Goal: Use online tool/utility: Utilize a website feature to perform a specific function

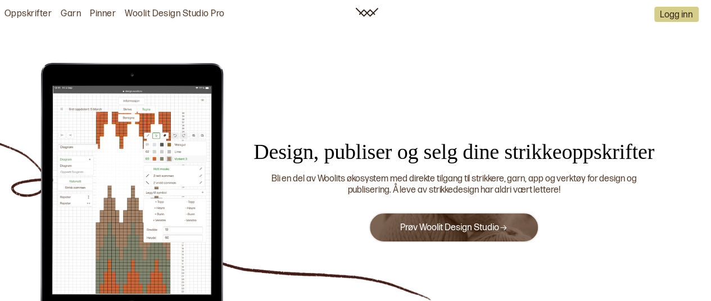
click at [458, 229] on link "Prøv Woolit Design Studio" at bounding box center [453, 228] width 107 height 11
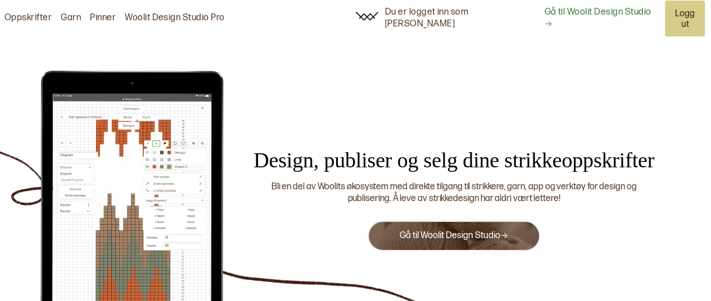
click at [580, 8] on link "Gå til Woolit Design Studio" at bounding box center [601, 19] width 114 height 24
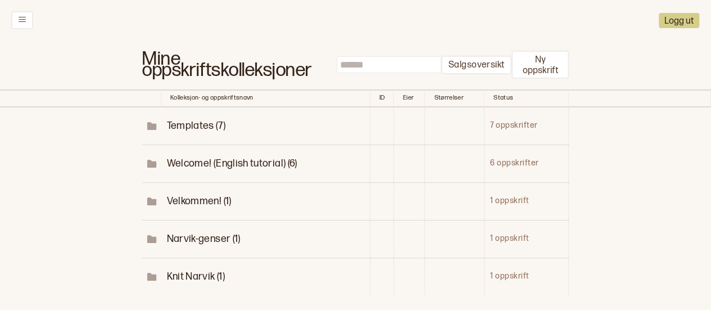
scroll to position [80, 0]
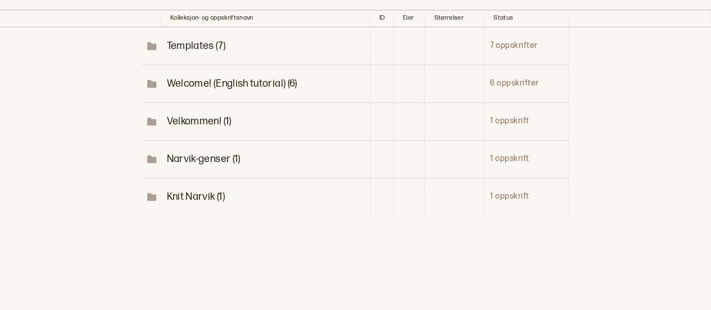
click at [200, 194] on span "Knit Narvik (1)" at bounding box center [195, 197] width 58 height 12
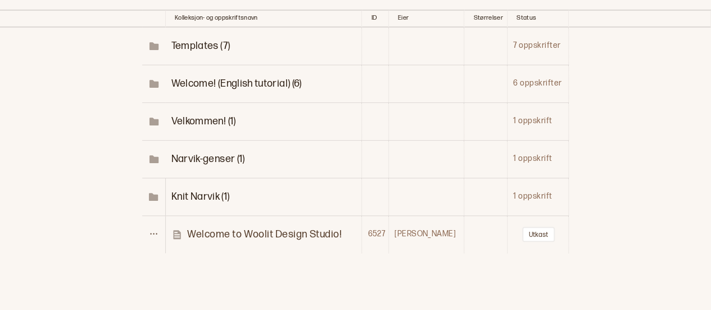
click at [208, 160] on span "Narvik-genser (1)" at bounding box center [208, 159] width 74 height 12
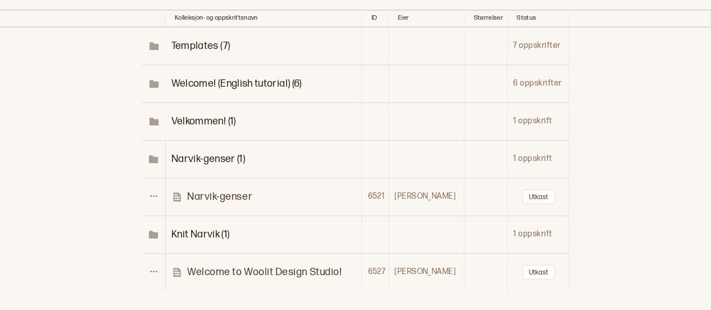
click at [227, 194] on p "Narvik-genser" at bounding box center [219, 196] width 65 height 13
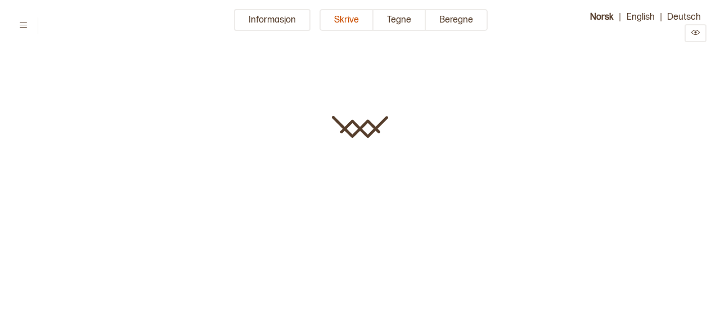
type input "**********"
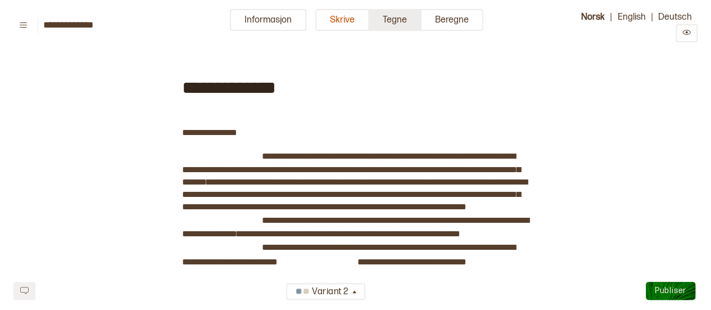
click at [403, 21] on button "Tegne" at bounding box center [396, 20] width 52 height 22
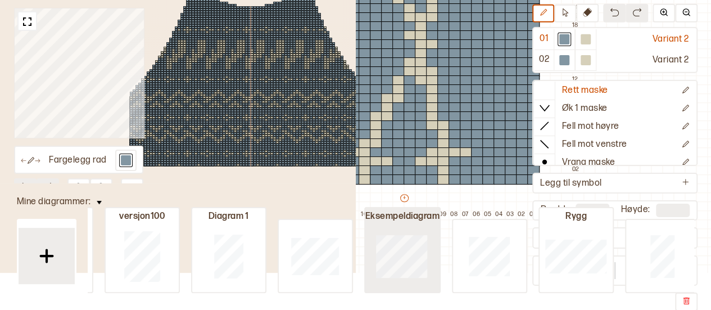
scroll to position [0, 163]
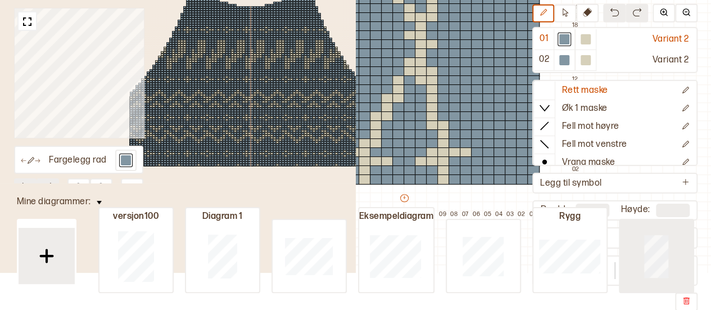
type input "**"
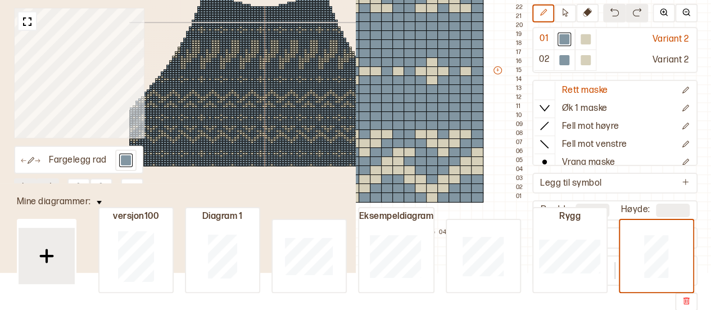
scroll to position [0, 56]
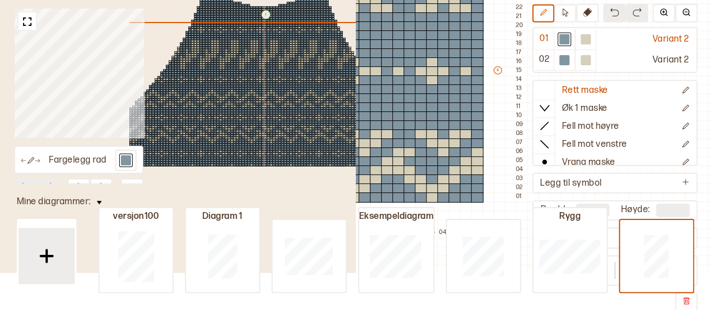
click at [268, 69] on div "↑ ← ↓ → 149 66 35 6" at bounding box center [264, 173] width 382 height 386
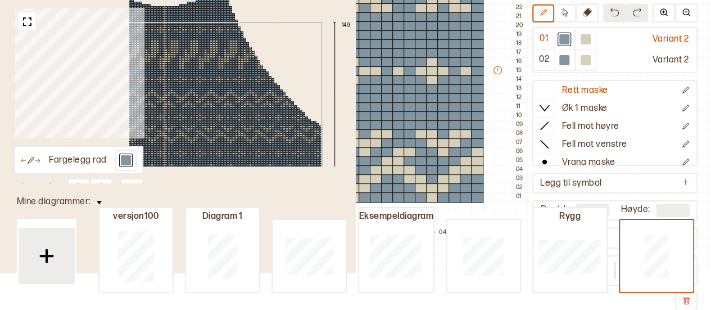
scroll to position [0, 94]
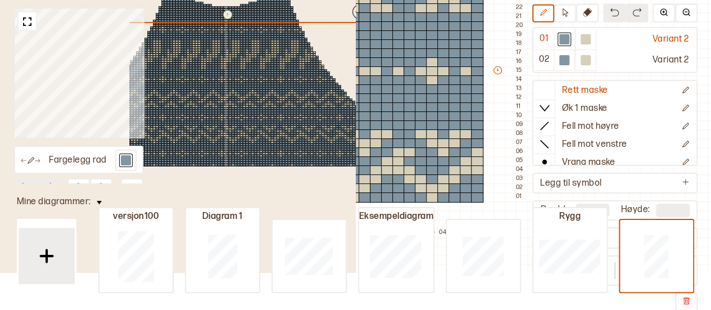
click at [211, 70] on div "↑ ← ↓ → 149 66 35 6" at bounding box center [226, 173] width 382 height 386
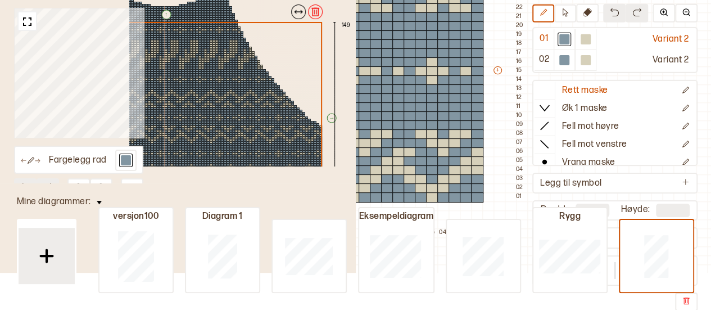
click at [310, 12] on img at bounding box center [315, 11] width 11 height 11
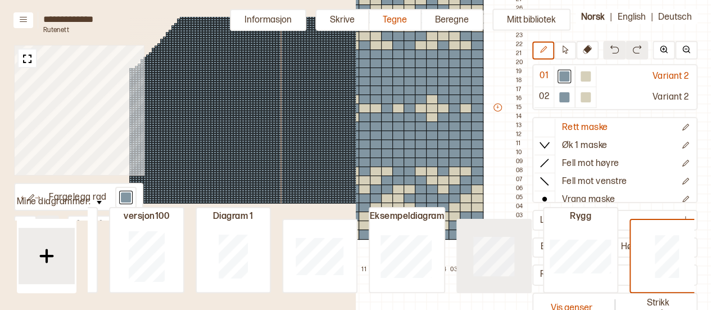
scroll to position [0, 163]
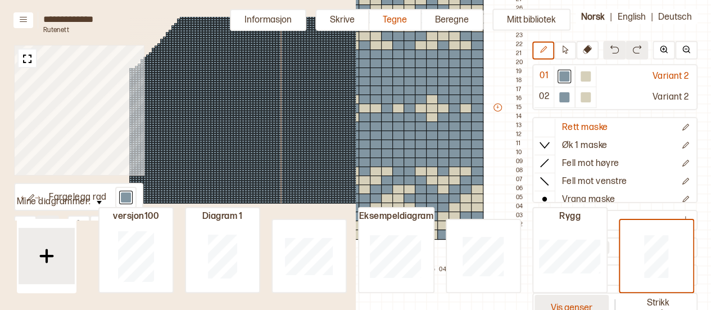
click at [571, 305] on button "Vis genser" at bounding box center [572, 307] width 74 height 26
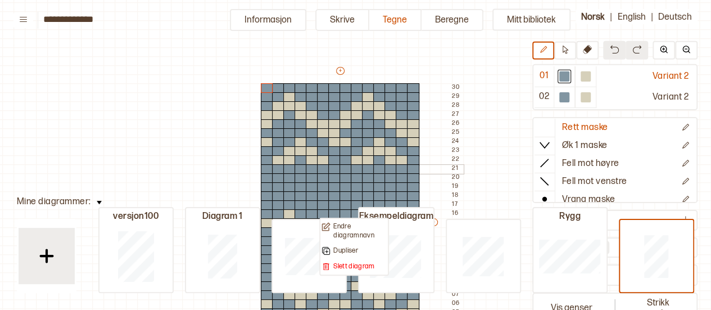
scroll to position [42, 9]
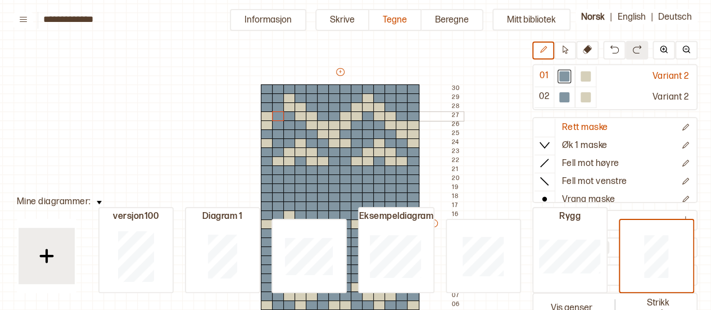
drag, startPoint x: 245, startPoint y: 78, endPoint x: 280, endPoint y: 114, distance: 49.7
click at [280, 114] on div "+ + + + 14 13 12 11 10 09 08 07 06 05 04 03 02 01 30 29 28 27 26 25 24 23 22 21…" at bounding box center [350, 228] width 225 height 324
click at [581, 75] on div at bounding box center [586, 76] width 10 height 10
click at [272, 107] on div at bounding box center [267, 107] width 12 height 10
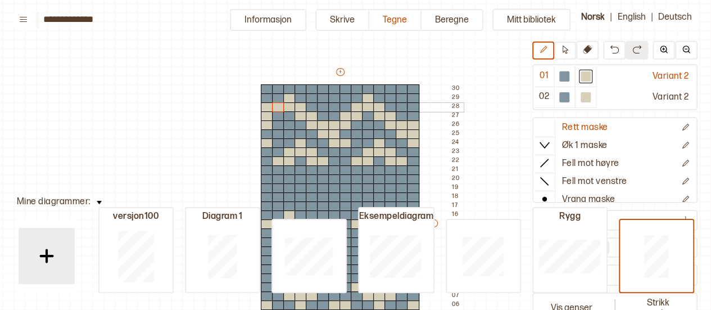
click at [276, 107] on div at bounding box center [278, 107] width 12 height 10
click at [567, 74] on div at bounding box center [565, 76] width 10 height 10
click at [267, 109] on div at bounding box center [267, 107] width 12 height 10
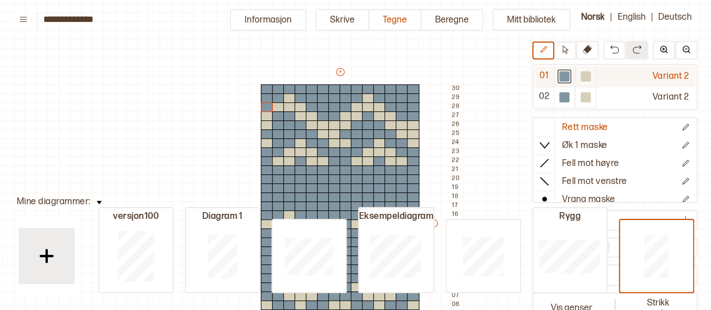
click at [588, 73] on div at bounding box center [586, 76] width 10 height 10
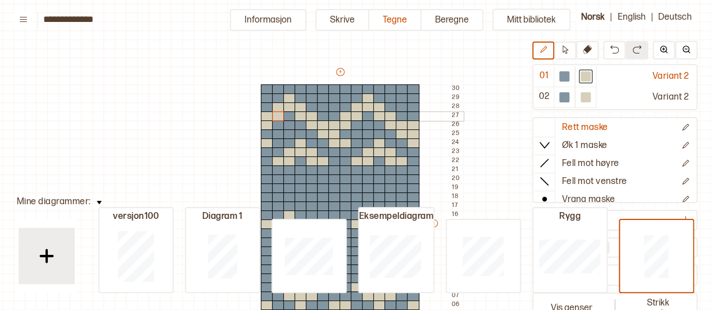
click at [272, 115] on div at bounding box center [278, 116] width 12 height 10
click at [570, 52] on button at bounding box center [566, 51] width 22 height 18
click at [237, 69] on div "Mitt bibliotek 01 Variant 2 02 Variant 2 Rett maske Øk 1 maske Fell mot høyre F…" at bounding box center [702, 268] width 1423 height 620
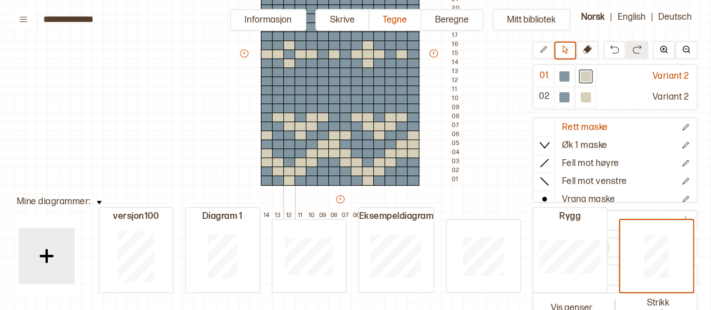
scroll to position [217, 9]
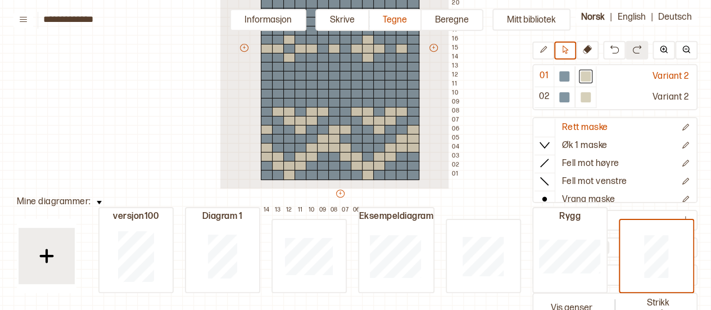
drag, startPoint x: 448, startPoint y: 187, endPoint x: 219, endPoint y: -56, distance: 333.4
click at [219, 0] on html "**********" at bounding box center [355, 155] width 711 height 310
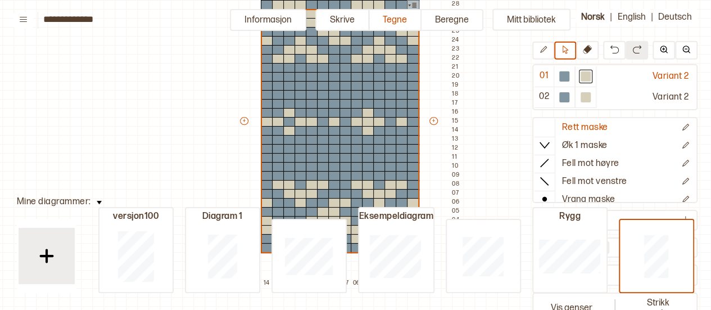
scroll to position [147, 9]
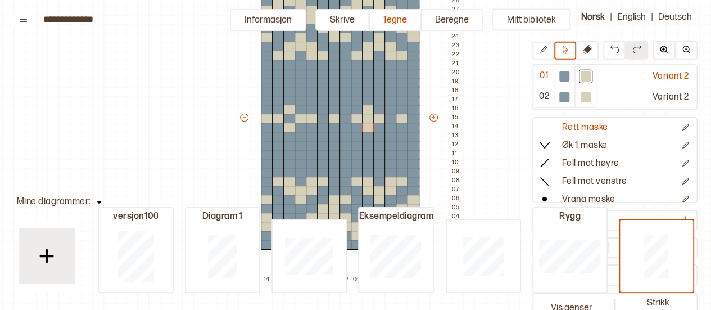
click at [438, 69] on div "+ + + + 14 13 12 11 10 09 08 07 06 05 04 03 02 01 30 29 28 27 26 25 24 23 22 21…" at bounding box center [350, 123] width 225 height 324
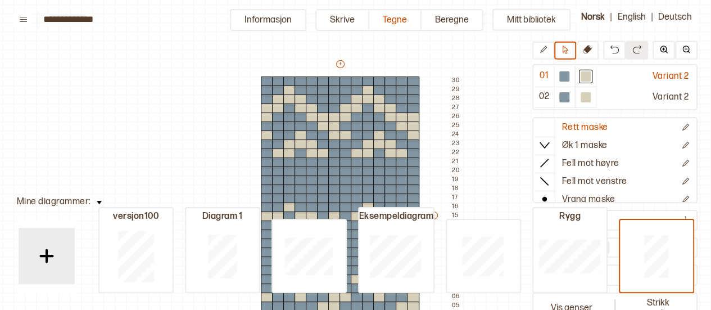
scroll to position [47, 9]
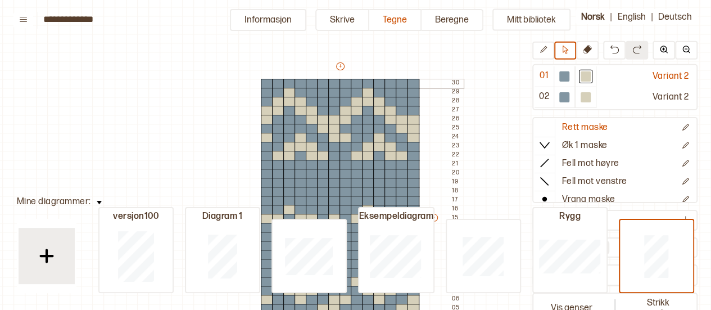
click at [415, 81] on div at bounding box center [413, 84] width 12 height 10
click at [485, 73] on div "Mitt bibliotek 01 Variant 2 02 Variant 2 Rett maske Øk 1 maske Fell mot høyre F…" at bounding box center [702, 263] width 1423 height 620
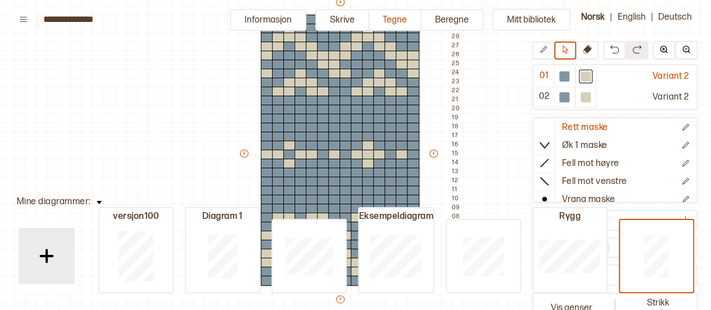
scroll to position [76, 9]
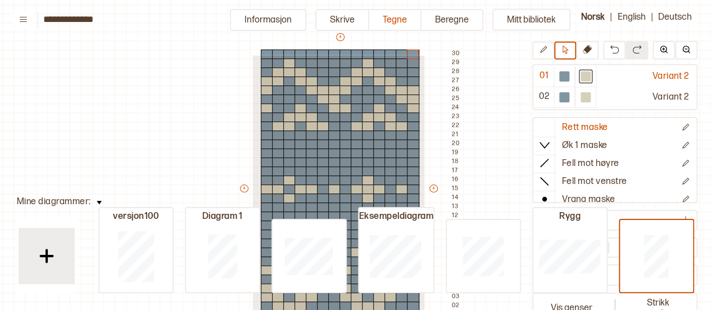
drag, startPoint x: 424, startPoint y: 55, endPoint x: 252, endPoint y: 336, distance: 329.9
click at [252, 309] on html "**********" at bounding box center [355, 155] width 711 height 310
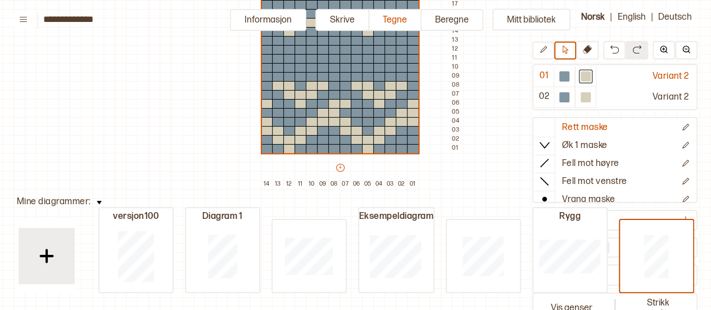
scroll to position [244, 9]
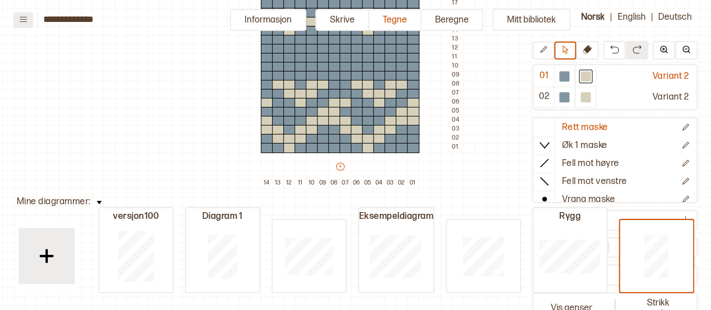
click at [32, 13] on button at bounding box center [23, 20] width 20 height 16
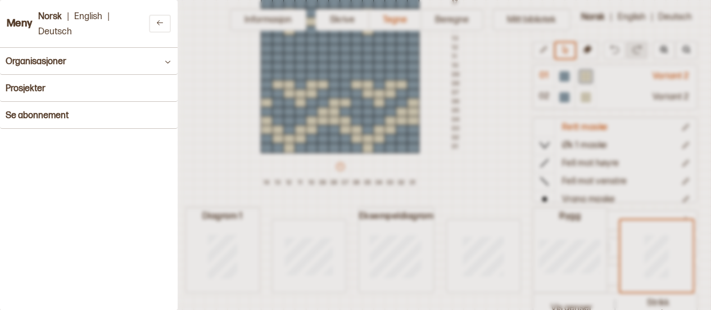
click at [194, 77] on div at bounding box center [355, 155] width 711 height 310
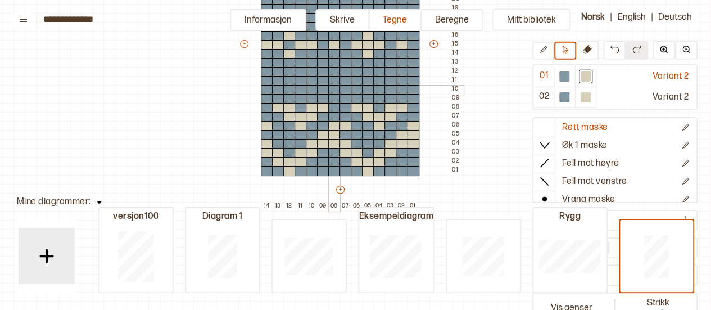
scroll to position [250, 9]
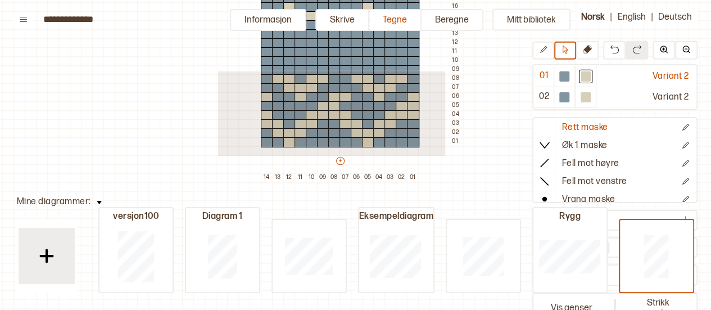
drag, startPoint x: 444, startPoint y: 155, endPoint x: 217, endPoint y: 70, distance: 242.4
click at [217, 70] on div "Mitt bibliotek 01 Variant 2 02 Variant 2 Rett maske Øk 1 maske Fell mot høyre F…" at bounding box center [702, 60] width 1423 height 620
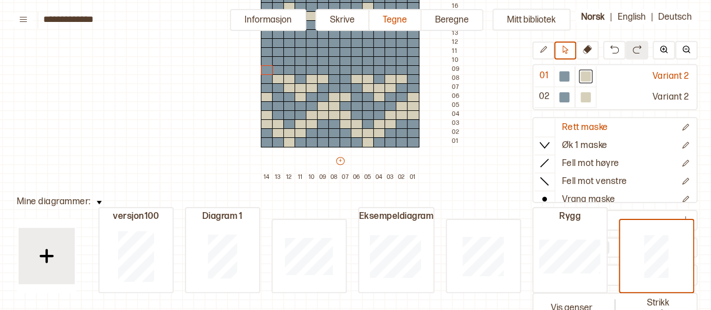
click at [217, 70] on div "Mitt bibliotek 01 Variant 2 02 Variant 2 Rett maske Øk 1 maske Fell mot høyre F…" at bounding box center [702, 60] width 1423 height 620
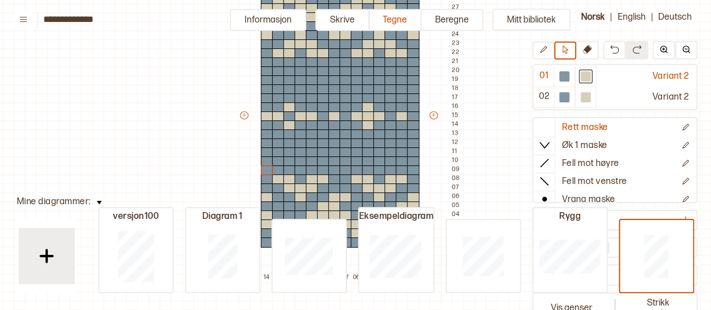
scroll to position [130, 9]
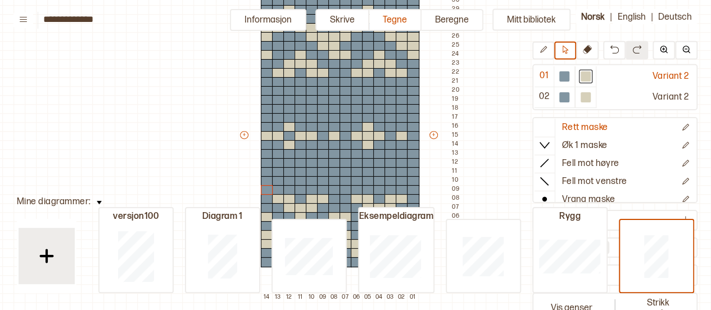
click at [91, 202] on button at bounding box center [99, 200] width 16 height 15
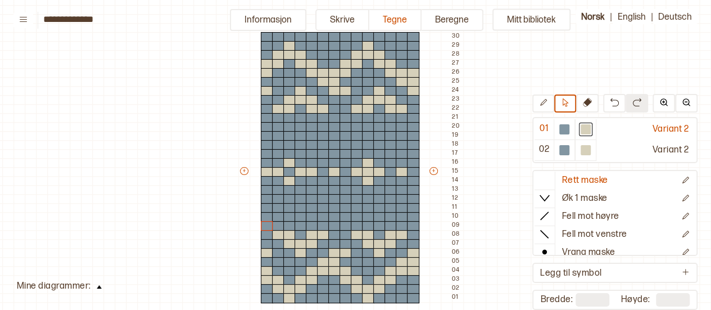
scroll to position [93, 9]
click at [234, 179] on div "Mitt bibliotek 01 Variant 2 02 Variant 2 Rett maske Øk 1 maske Fell mot høyre F…" at bounding box center [702, 217] width 1423 height 620
click at [498, 147] on div "Mitt bibliotek 01 Variant 2 02 Variant 2 Rett maske Øk 1 maske Fell mot høyre F…" at bounding box center [702, 217] width 1423 height 620
click at [511, 93] on div "Mitt bibliotek 01 Variant 2 02 Variant 2 Rett maske Øk 1 maske Fell mot høyre F…" at bounding box center [702, 217] width 1423 height 620
click at [450, 38] on div "+ + + + 14 13 12 11 10 09 08 07 06 05 04 03 02 01 30 29 28 27 26 25 24 23 22 21…" at bounding box center [350, 177] width 225 height 324
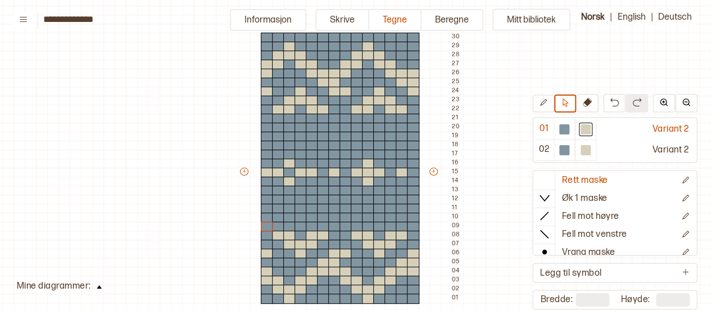
click at [517, 124] on div "Mitt bibliotek 01 Variant 2 02 Variant 2 Rett maske Øk 1 maske Fell mot høyre F…" at bounding box center [702, 217] width 1423 height 620
click at [505, 129] on div "Mitt bibliotek 01 Variant 2 02 Variant 2 Rett maske Øk 1 maske Fell mot høyre F…" at bounding box center [702, 217] width 1423 height 620
click at [101, 287] on button at bounding box center [99, 285] width 16 height 15
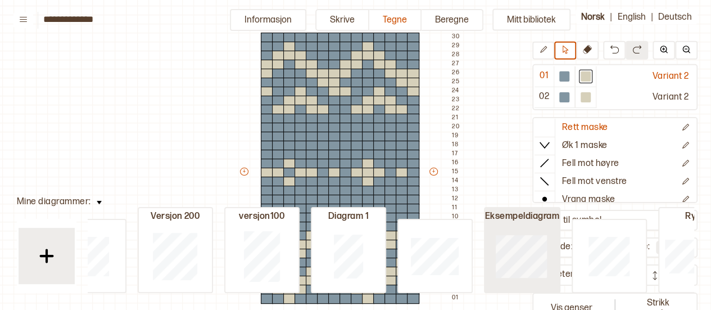
scroll to position [0, 0]
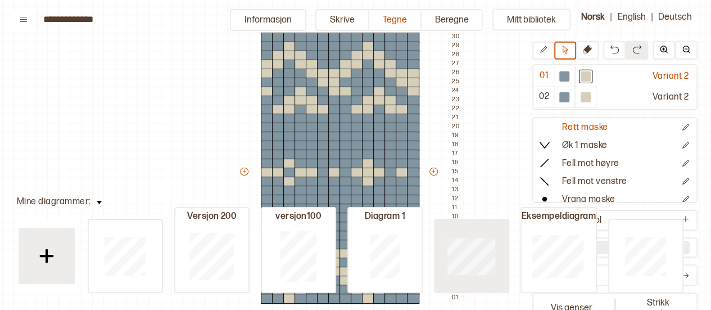
type input "**"
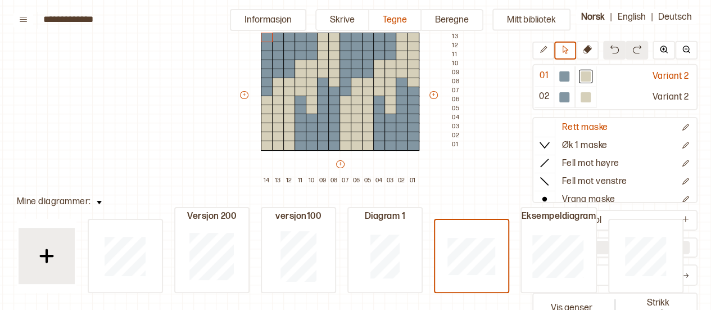
scroll to position [93, 0]
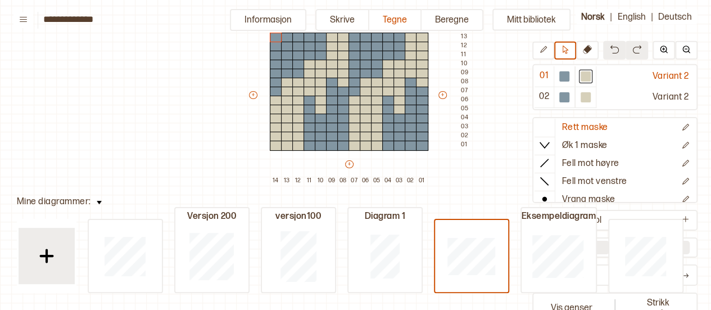
click at [71, 205] on div "Mitt bibliotek 01 Variant 2 02 Variant 2 Rett maske Øk 1 maske Fell mot høyre F…" at bounding box center [711, 217] width 1423 height 620
click at [101, 200] on button at bounding box center [99, 200] width 16 height 15
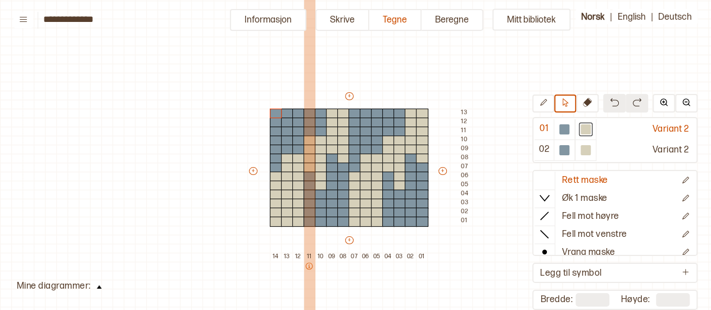
scroll to position [17, 0]
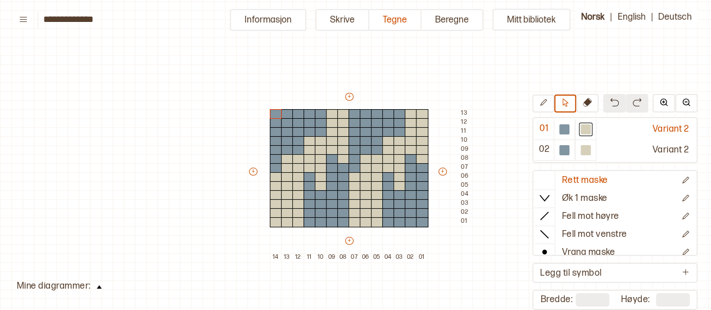
click at [96, 281] on button at bounding box center [99, 285] width 16 height 15
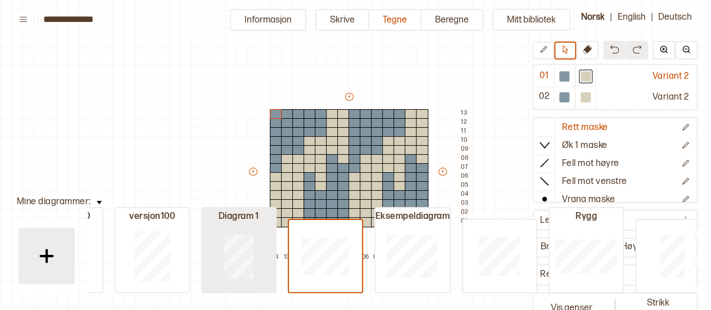
scroll to position [0, 147]
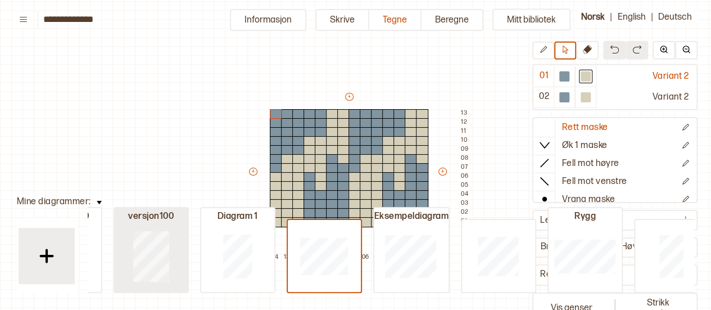
type input "**"
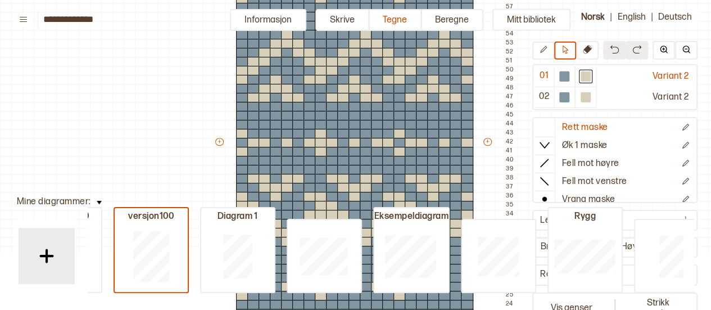
scroll to position [364, 0]
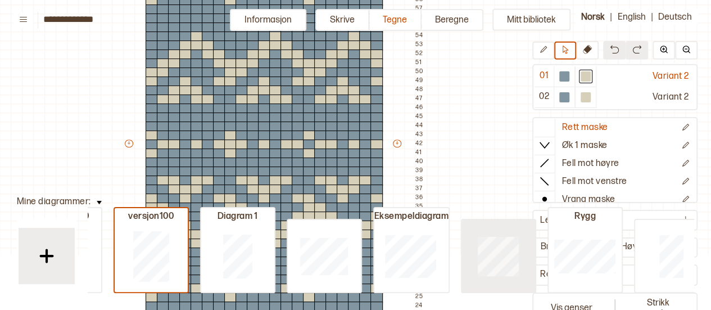
click at [496, 272] on div at bounding box center [498, 256] width 73 height 72
type input "**"
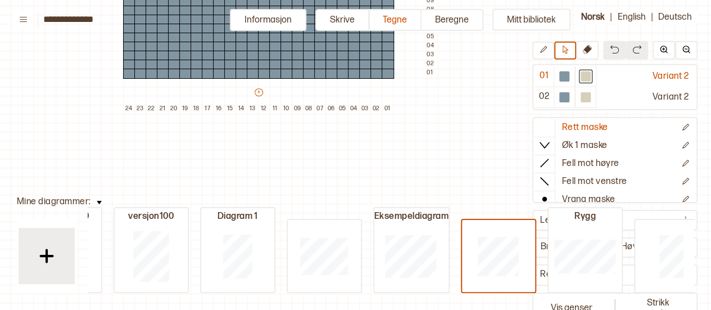
scroll to position [301, 91]
click at [532, 254] on div "Slett diagram" at bounding box center [549, 262] width 67 height 16
click at [532, 257] on div "Slett diagram" at bounding box center [549, 262] width 67 height 16
click at [522, 261] on img at bounding box center [521, 262] width 9 height 9
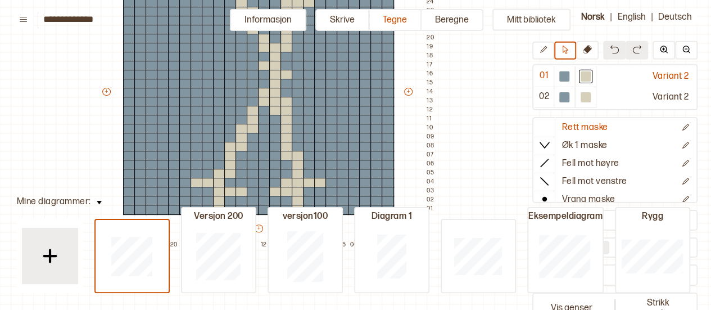
scroll to position [164, 91]
click at [94, 200] on button at bounding box center [99, 200] width 16 height 15
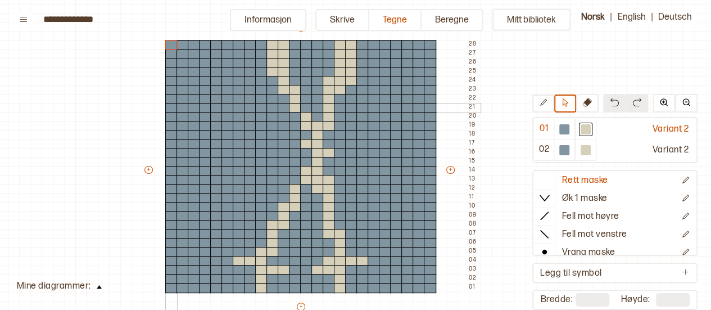
scroll to position [86, 40]
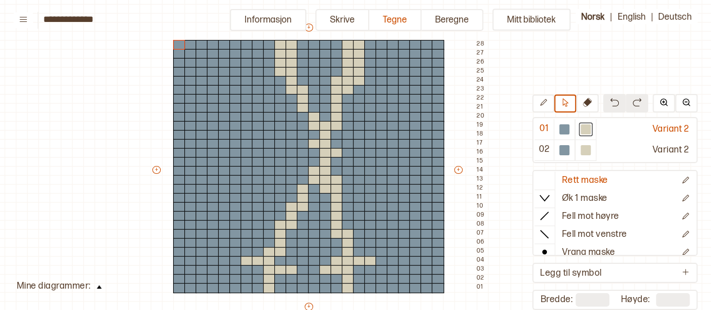
click at [511, 65] on div "Mitt bibliotek 01 Variant 2 02 Variant 2 Rett maske Øk 1 maske Fell mot høyre F…" at bounding box center [671, 224] width 1423 height 620
click at [470, 95] on div "+ + + + 24 23 22 21 20 19 18 17 16 15 14 13 12 11 10 09 08 07 06 05 04 03 02 01…" at bounding box center [319, 175] width 337 height 306
click at [511, 37] on div "Mitt bibliotek 01 Variant 2 02 Variant 2 Rett maske Øk 1 maske Fell mot høyre F…" at bounding box center [671, 224] width 1423 height 620
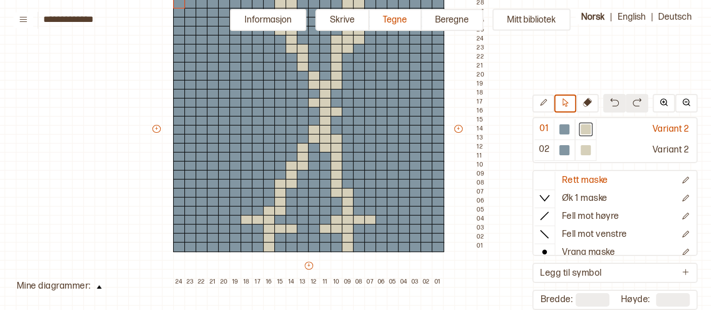
click at [93, 285] on button at bounding box center [99, 285] width 16 height 15
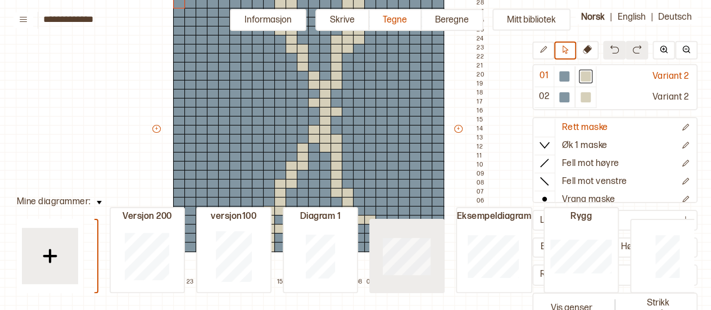
scroll to position [0, 83]
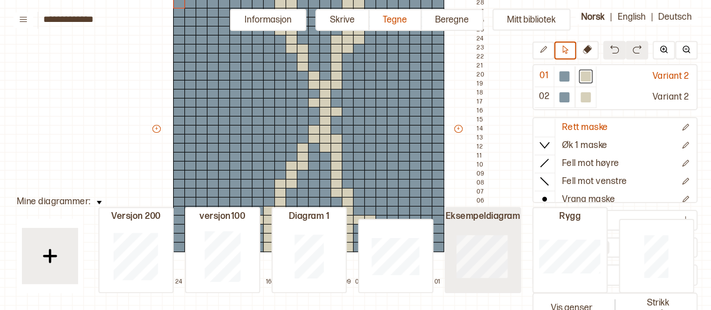
type input "**"
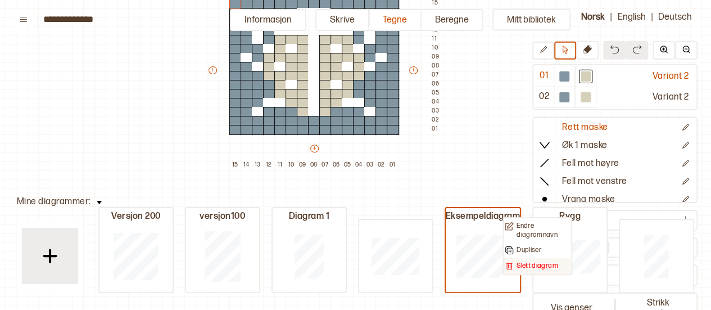
click at [530, 271] on p "Slett diagram" at bounding box center [538, 266] width 42 height 9
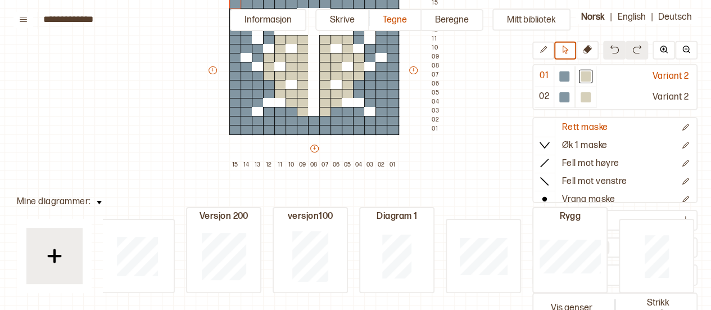
scroll to position [0, 3]
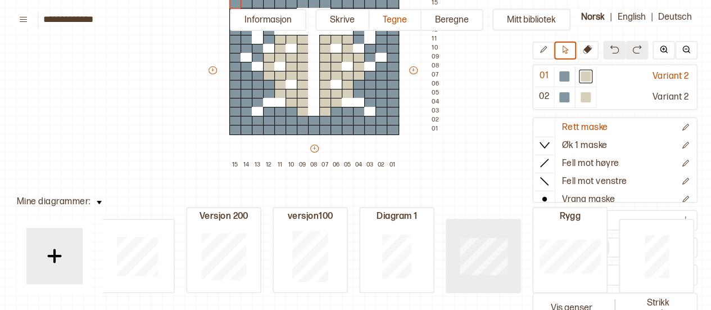
type input "**"
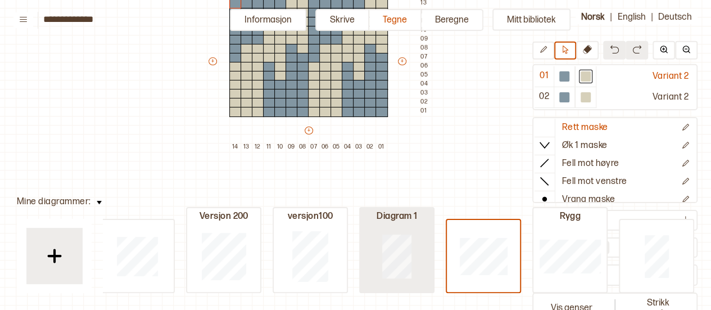
type input "**"
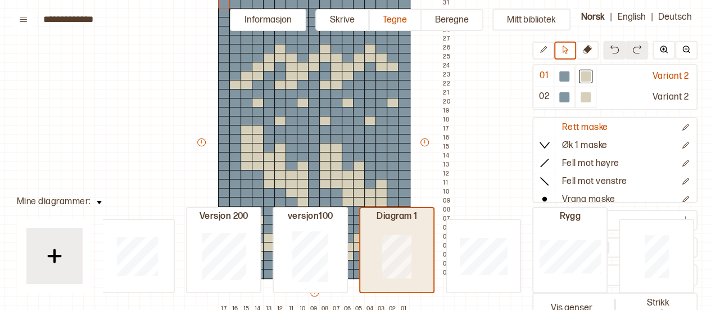
scroll to position [37, 0]
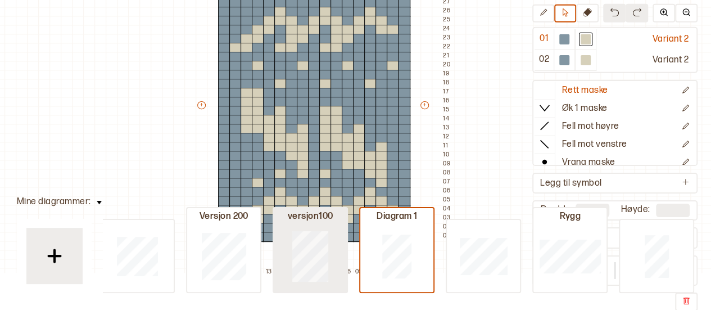
click at [337, 242] on div at bounding box center [310, 256] width 73 height 72
type input "**"
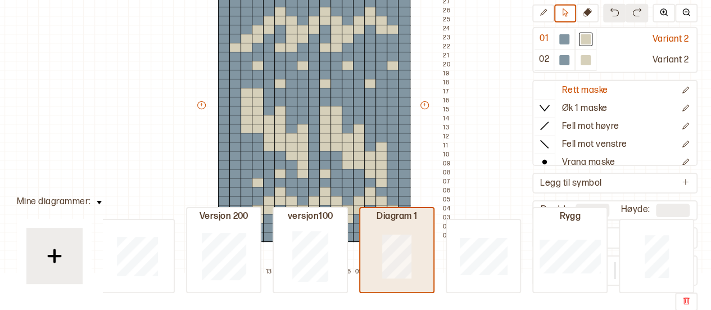
type input "**"
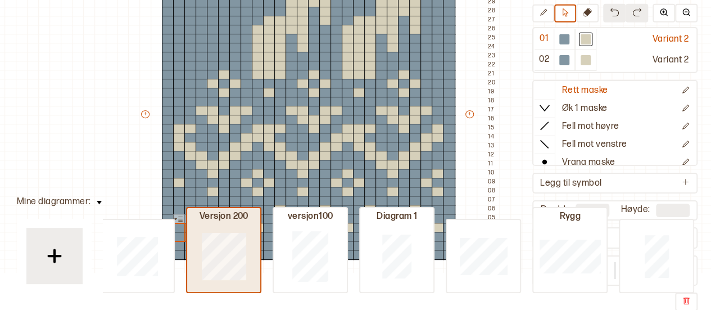
type input "**"
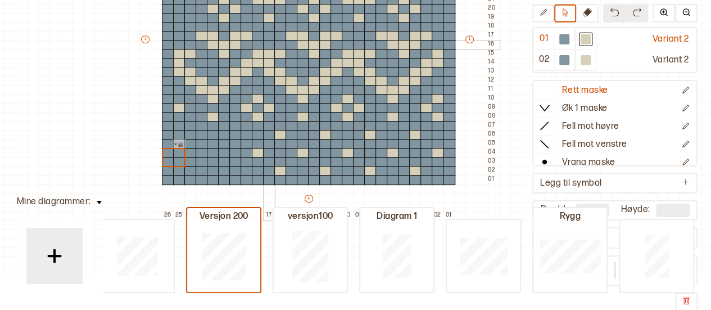
scroll to position [205, 40]
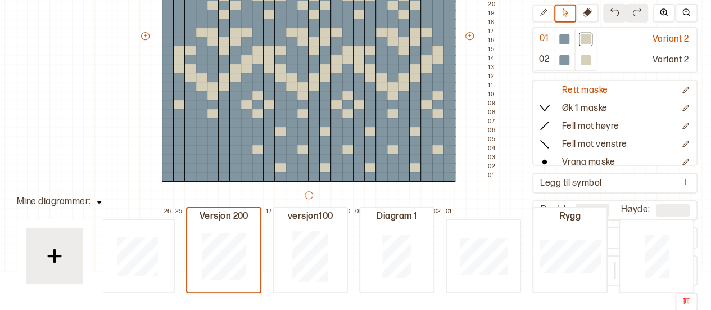
click at [88, 205] on div "Mitt bibliotek 01 Variant 2 02 Variant 2 Rett maske Øk 1 maske Fell mot høyre F…" at bounding box center [671, 68] width 1423 height 620
click at [93, 205] on button at bounding box center [99, 200] width 16 height 15
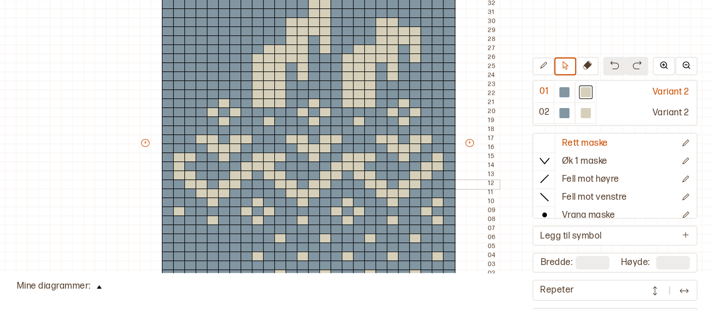
scroll to position [120, 40]
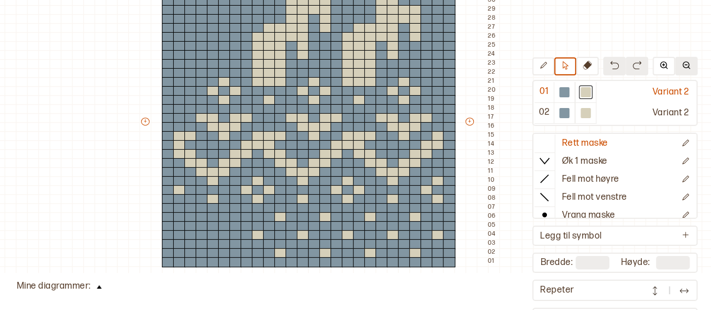
click at [678, 69] on button at bounding box center [686, 65] width 22 height 19
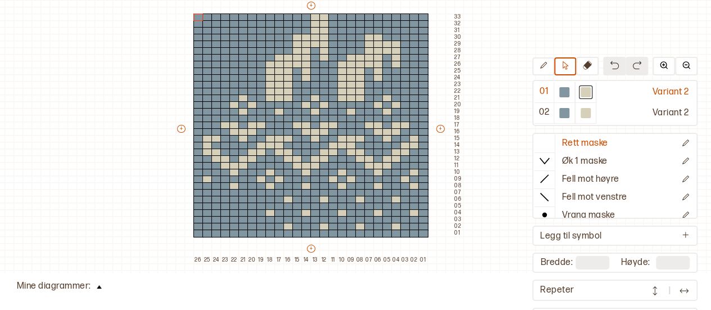
scroll to position [69, 40]
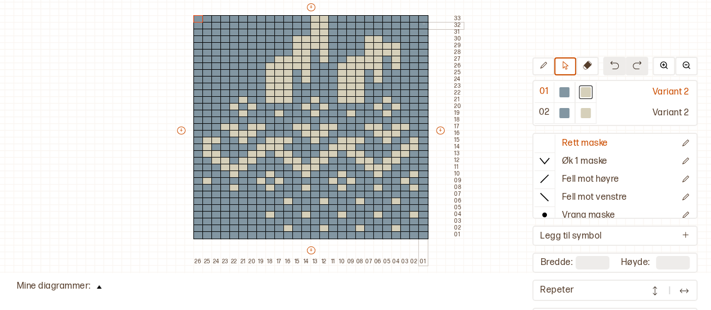
click at [423, 22] on div at bounding box center [423, 26] width 10 height 8
click at [489, 20] on div "Mitt bibliotek 01 Variant 2 02 Variant 2 Rett maske Øk 1 maske Fell mot høyre F…" at bounding box center [671, 204] width 1423 height 620
click at [60, 273] on html "**********" at bounding box center [355, 118] width 711 height 310
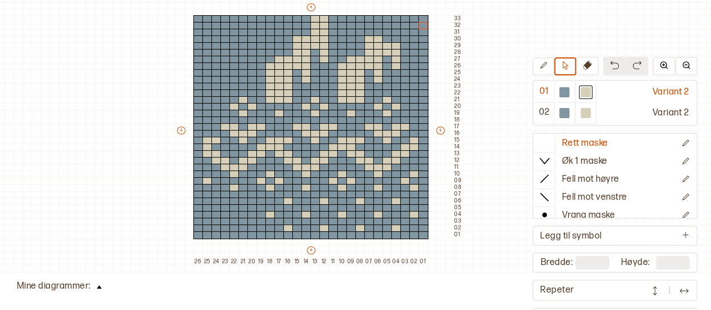
click at [85, 273] on html "**********" at bounding box center [355, 118] width 711 height 310
click at [98, 287] on img at bounding box center [99, 286] width 5 height 3
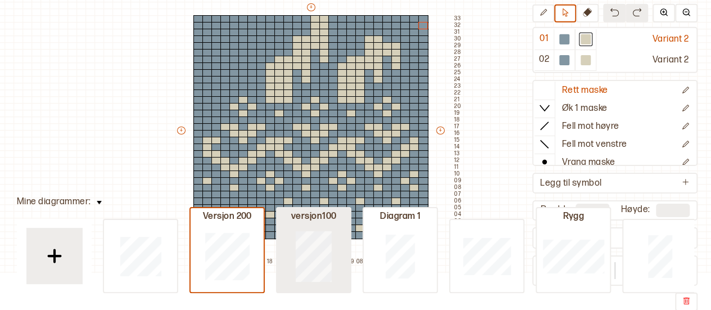
scroll to position [0, 3]
